Goal: Task Accomplishment & Management: Complete application form

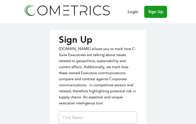
type input "fJiXqogfqPFF"
type input "BewFgDsrvWaM"
type input "[EMAIL_ADDRESS][DOMAIN_NAME]"
